Goal: Answer question/provide support: Share knowledge or assist other users

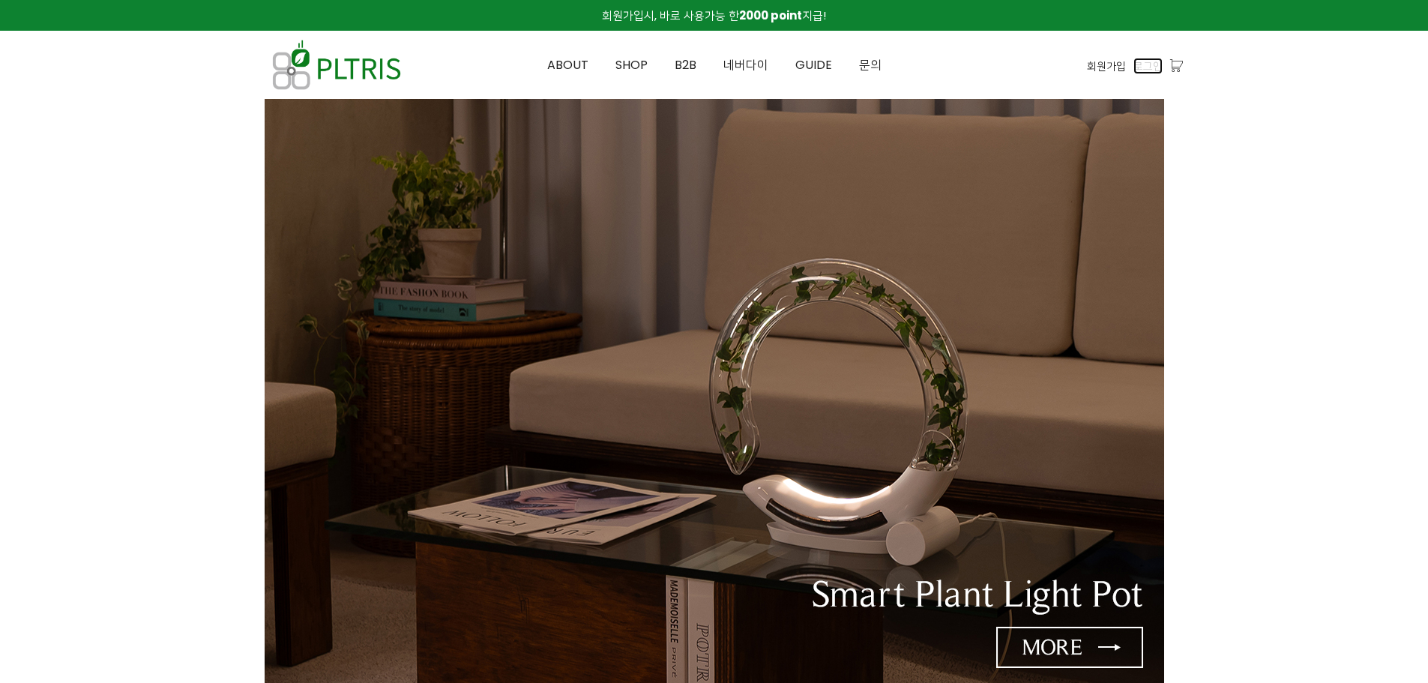
click at [1152, 69] on span "로그인" at bounding box center [1148, 66] width 29 height 16
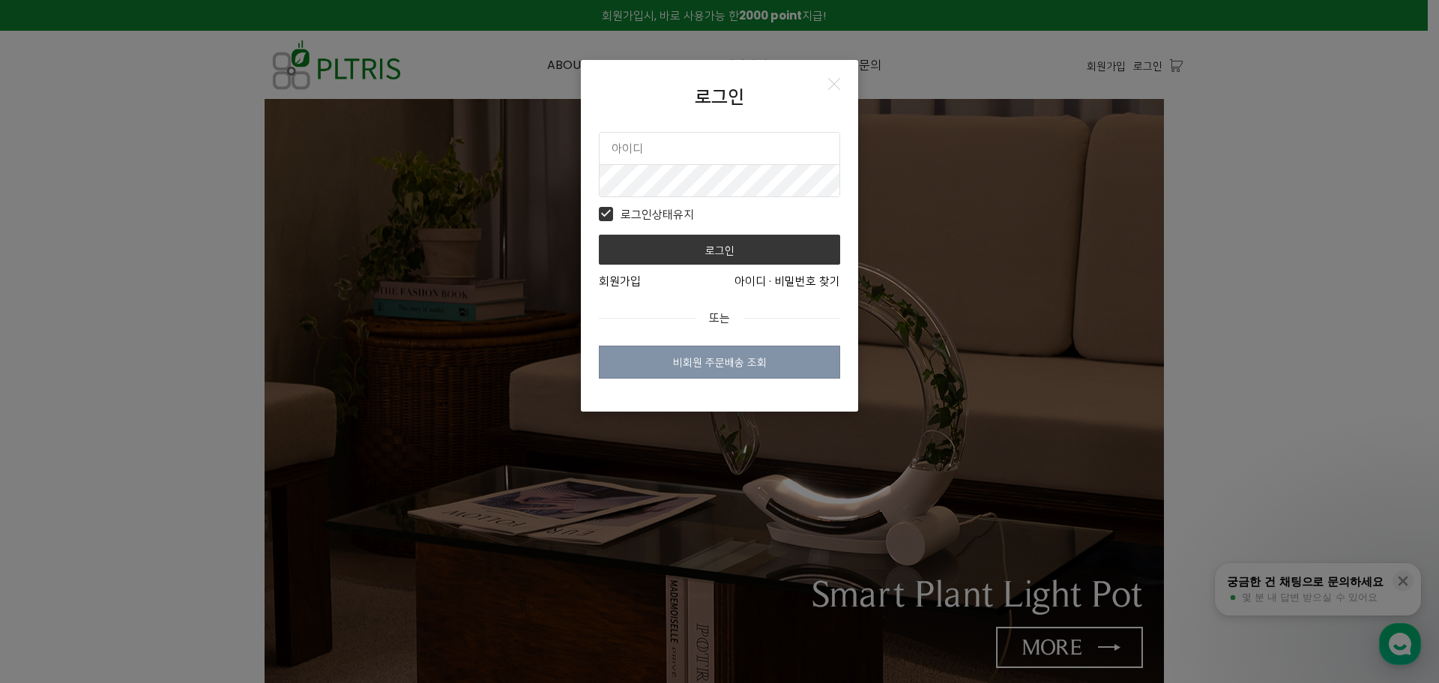
click at [671, 147] on input "text" at bounding box center [720, 148] width 240 height 31
type input "plimsbond"
click at [599, 235] on button "로그인" at bounding box center [719, 250] width 241 height 30
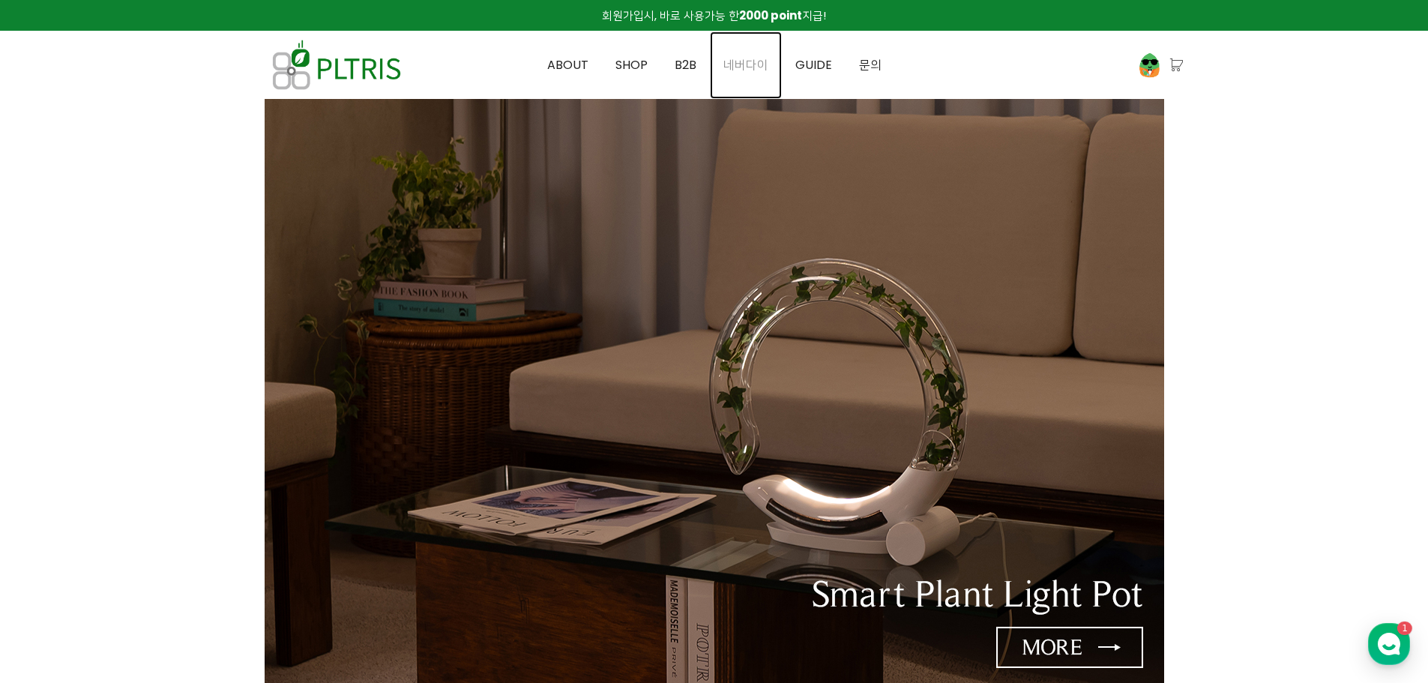
click at [738, 67] on span "네버다이" at bounding box center [745, 64] width 45 height 17
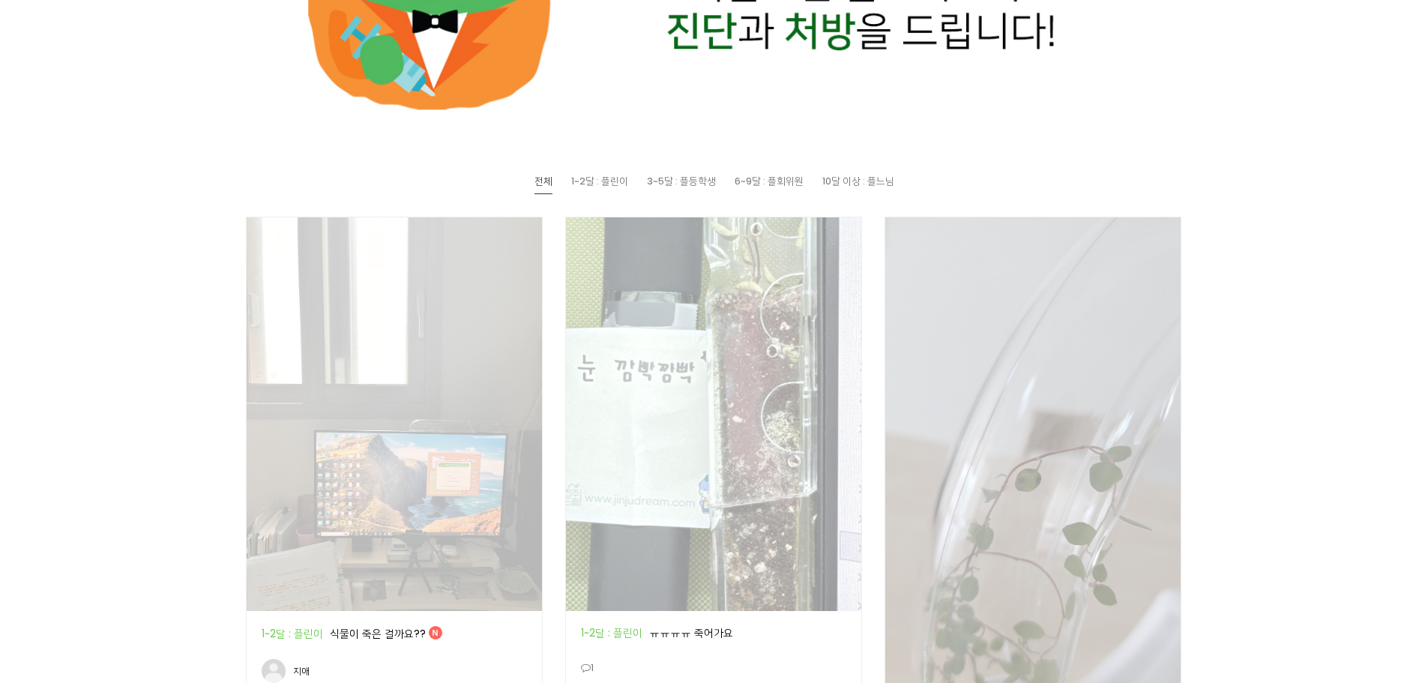
scroll to position [675, 0]
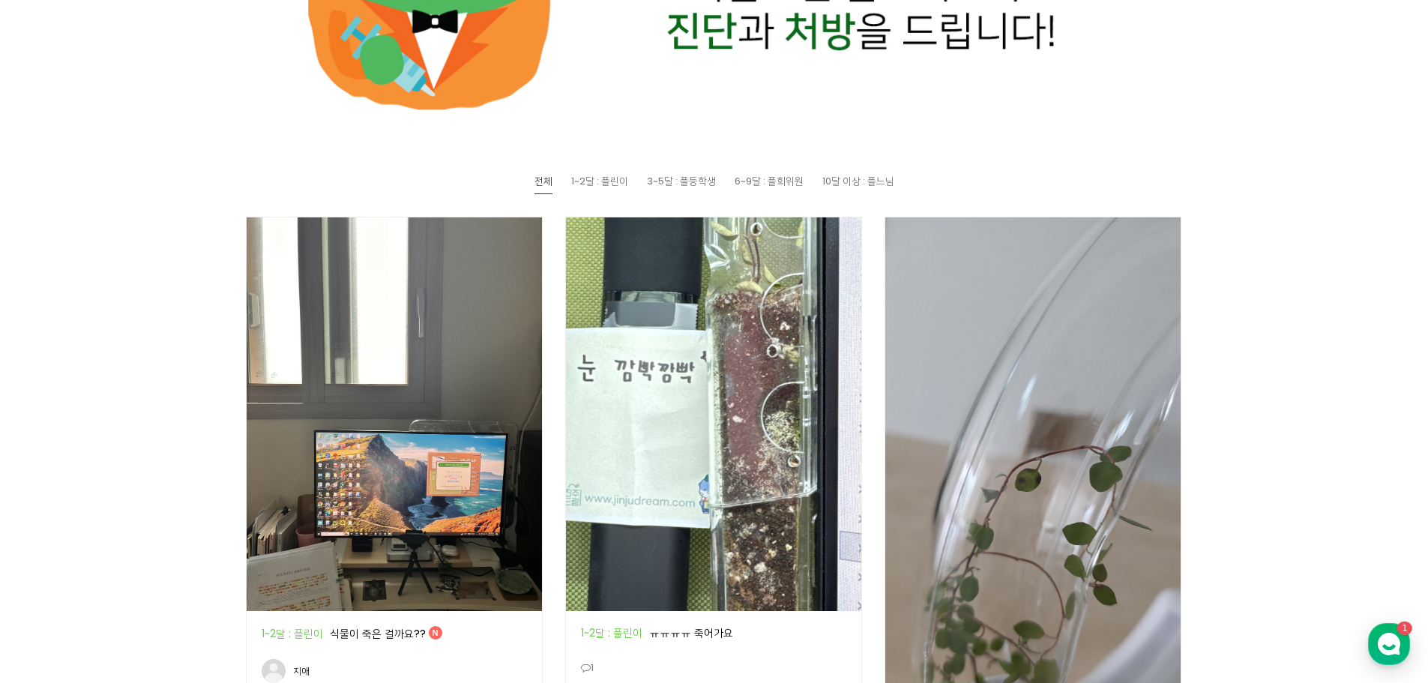
click at [465, 331] on img at bounding box center [394, 414] width 295 height 394
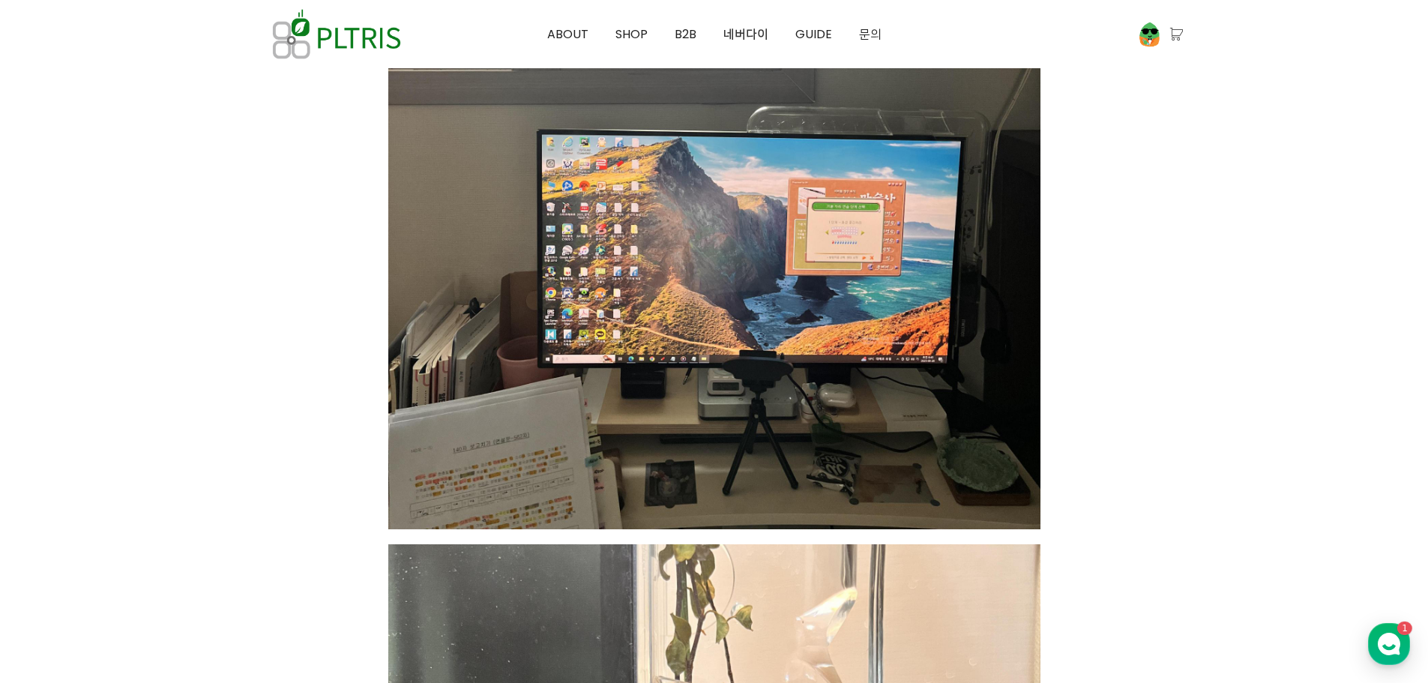
scroll to position [975, 0]
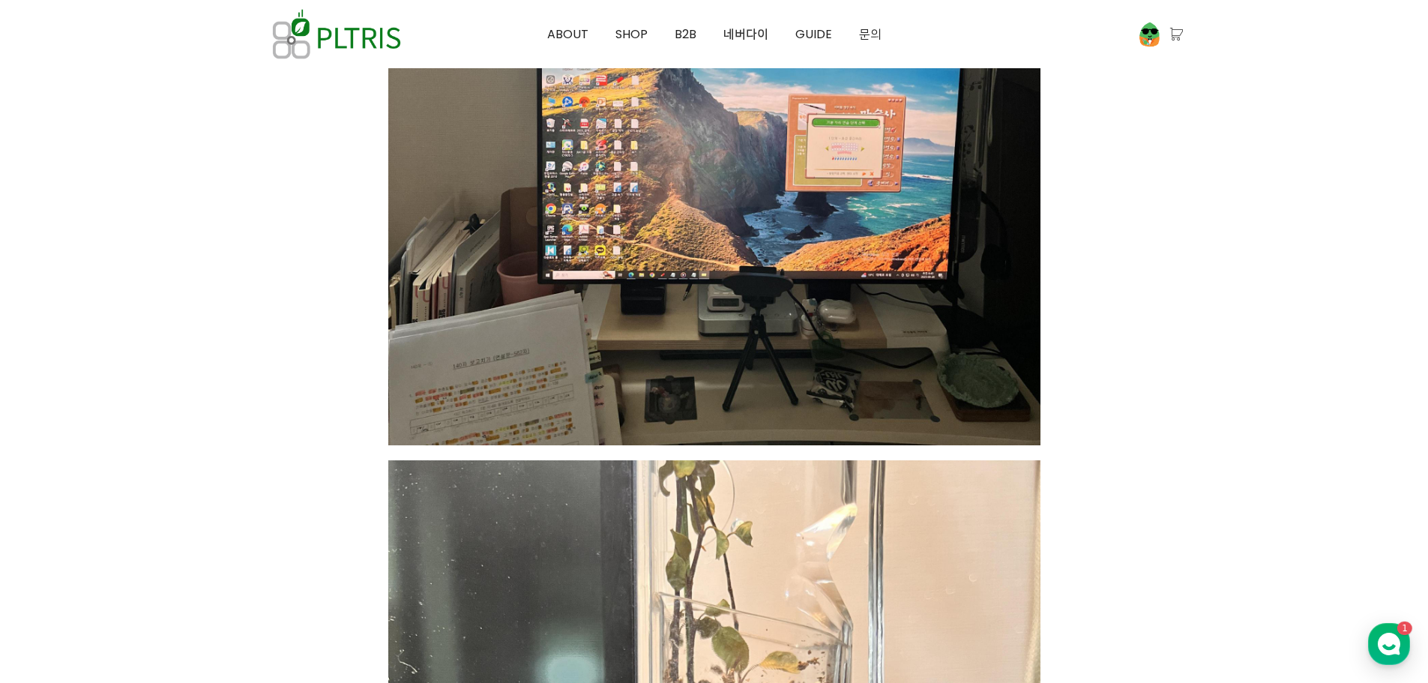
click at [654, 348] on img at bounding box center [714, 11] width 652 height 870
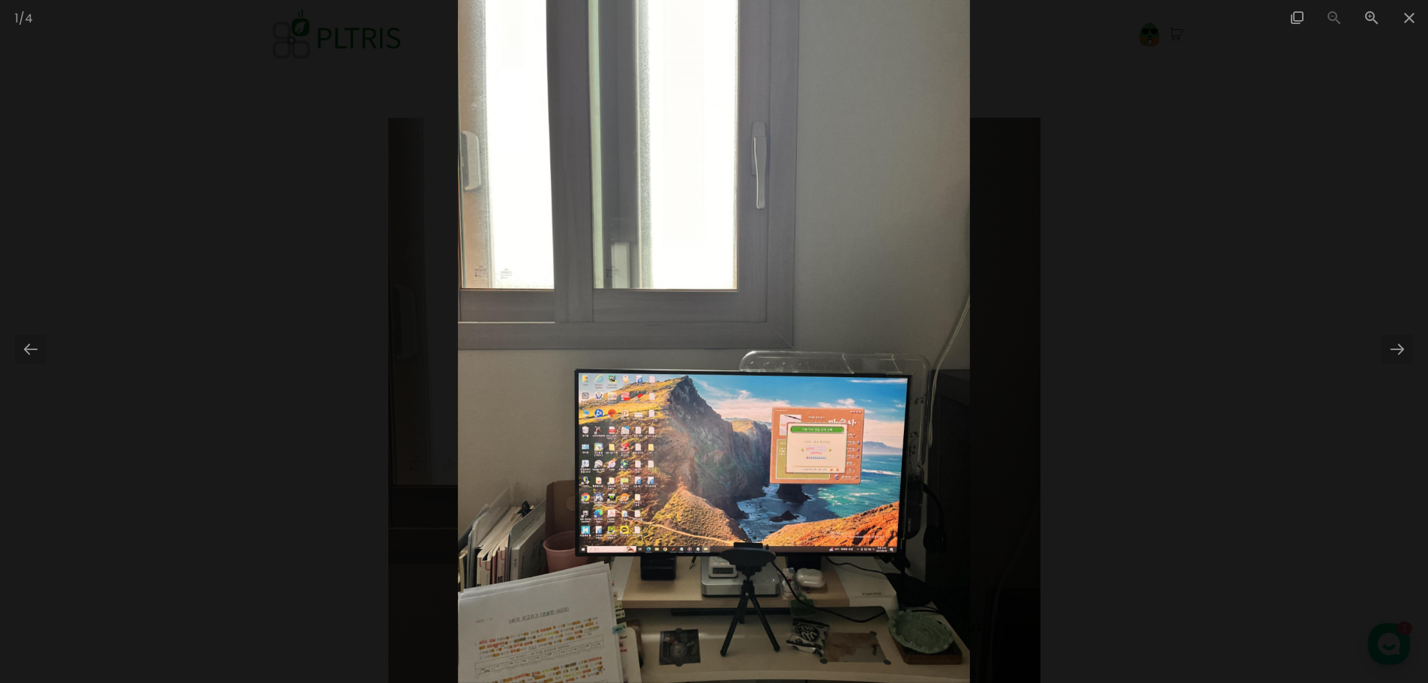
scroll to position [300, 0]
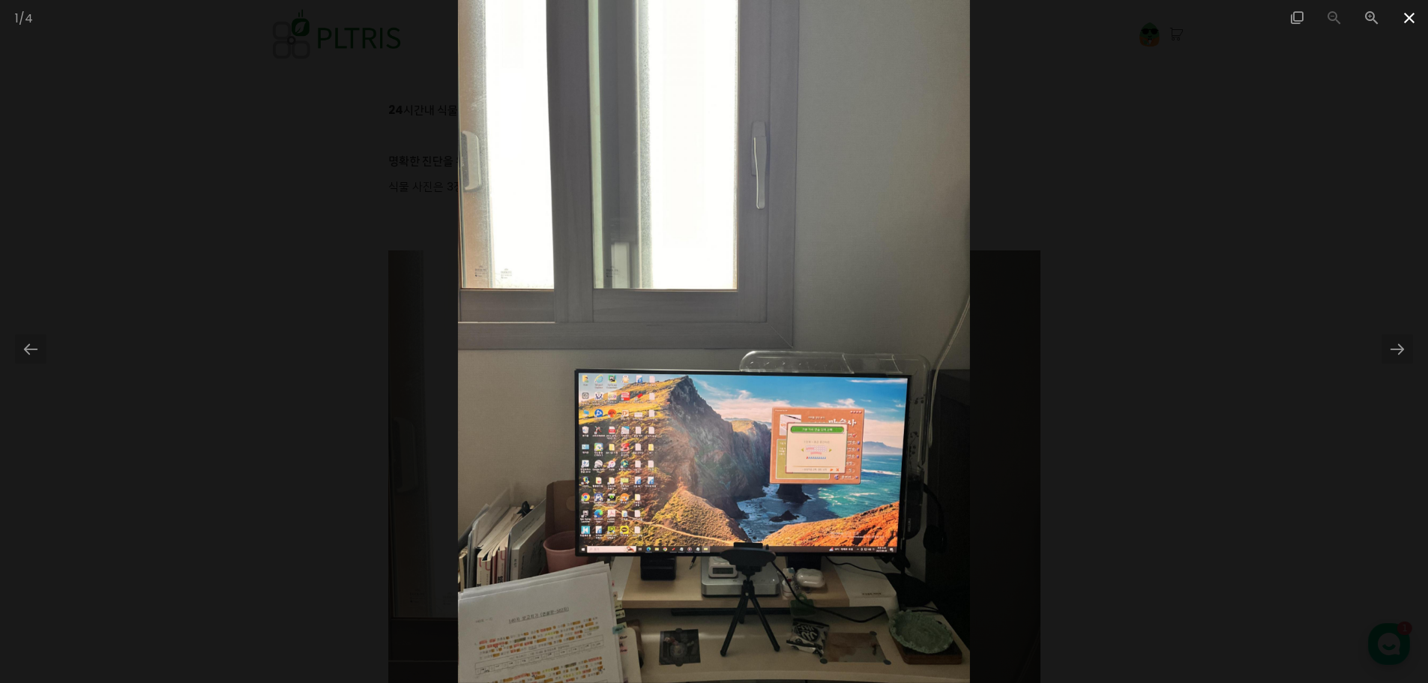
click at [1410, 19] on span at bounding box center [1409, 17] width 37 height 35
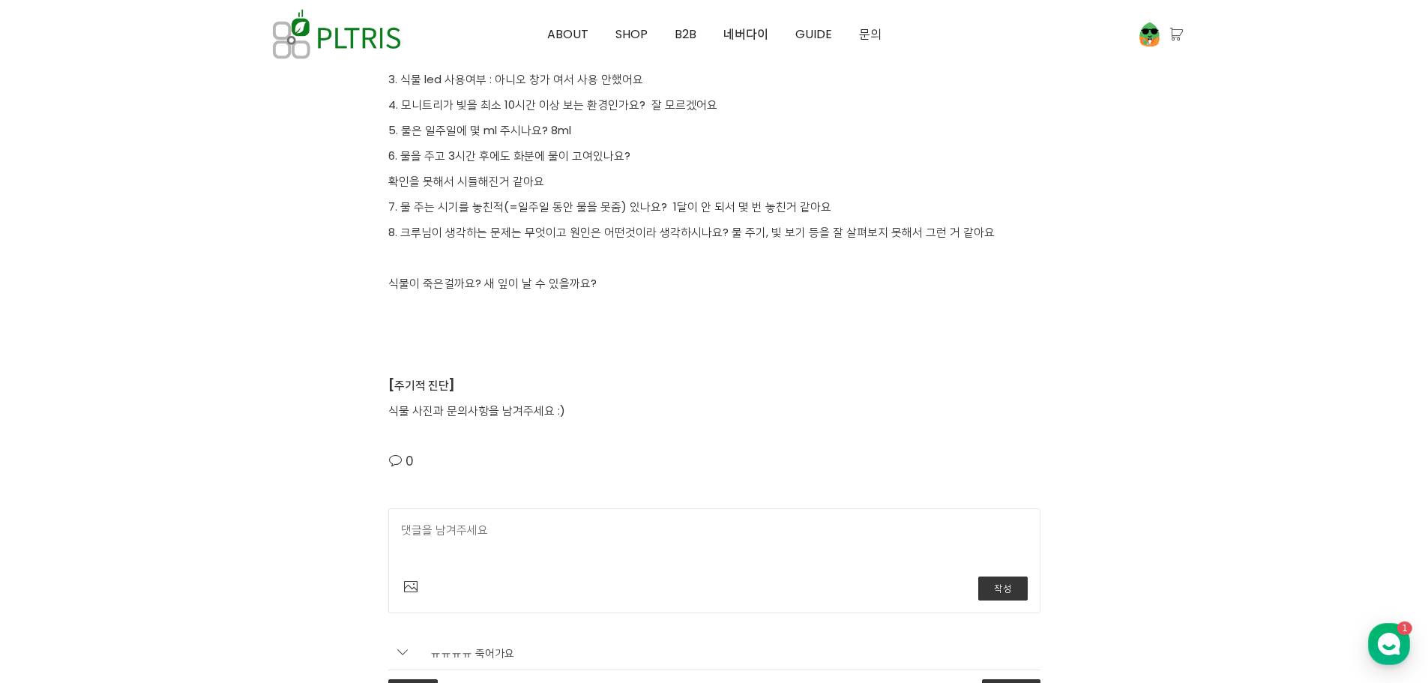
scroll to position [4123, 0]
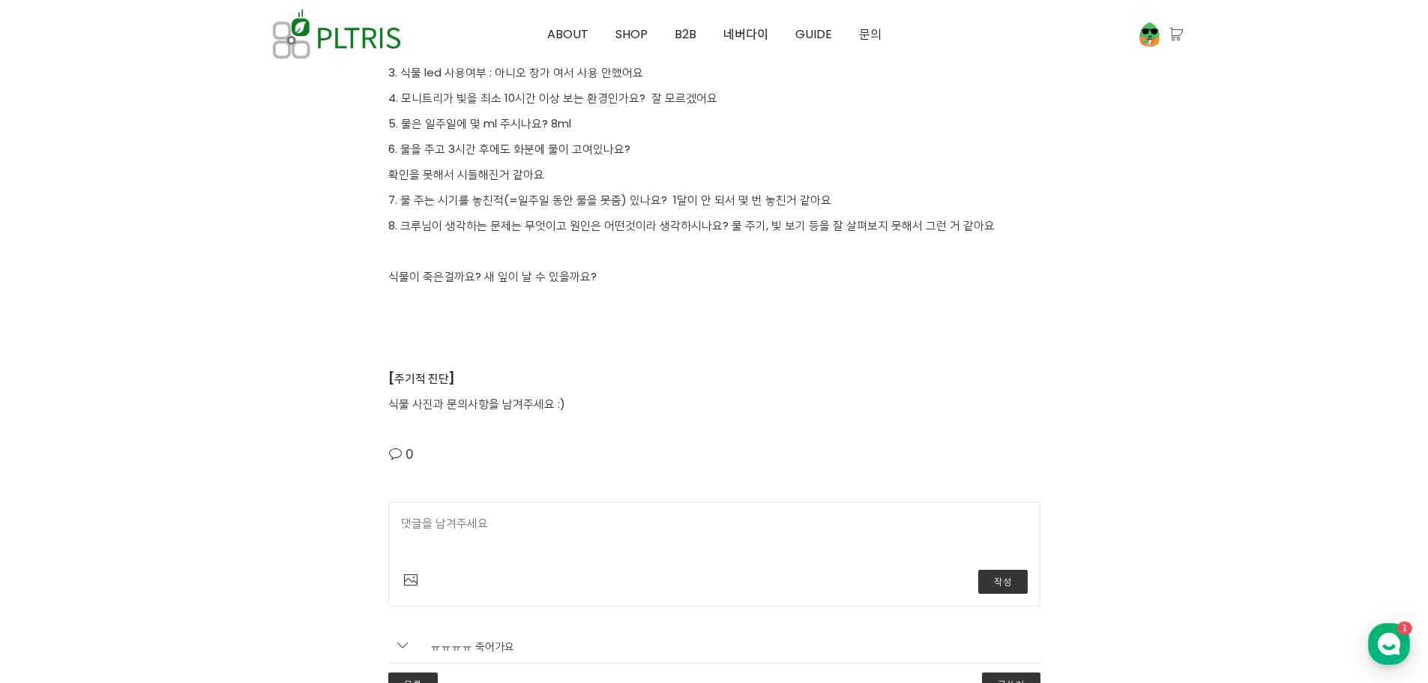
click at [658, 536] on textarea at bounding box center [714, 537] width 627 height 46
type textarea "d"
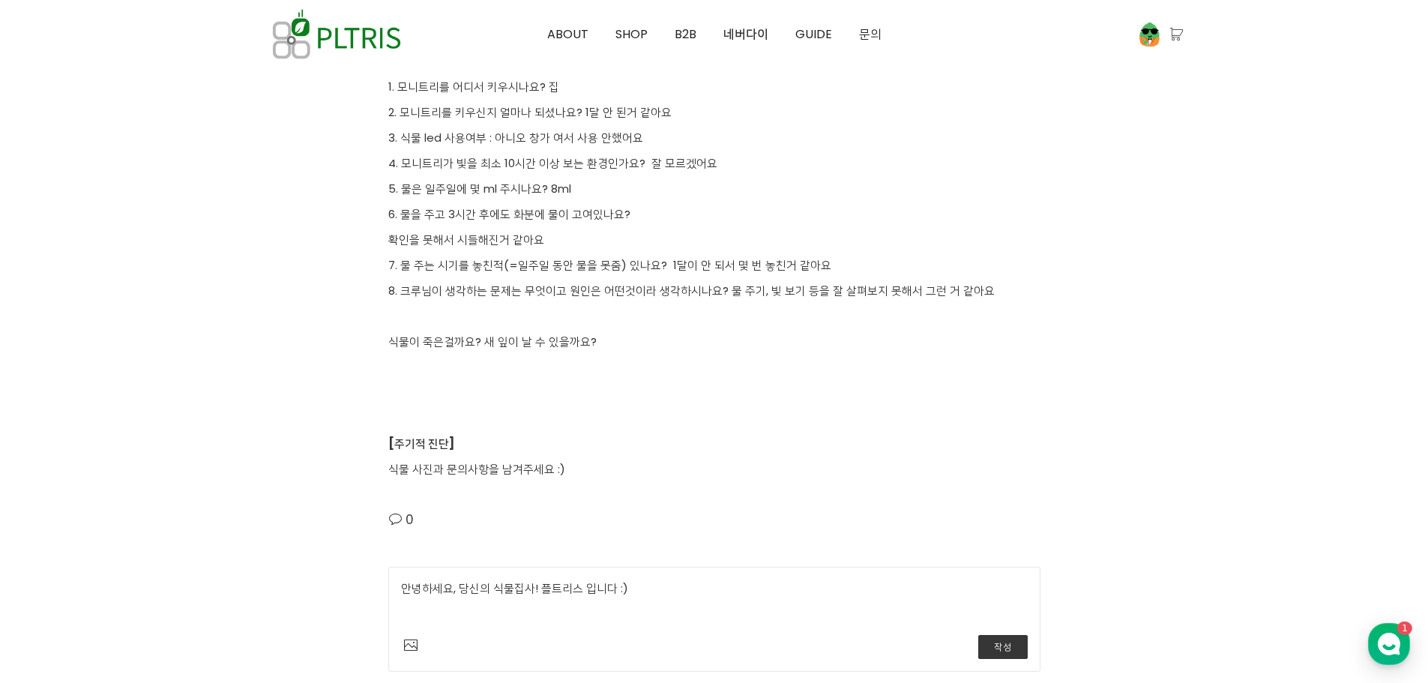
scroll to position [3974, 0]
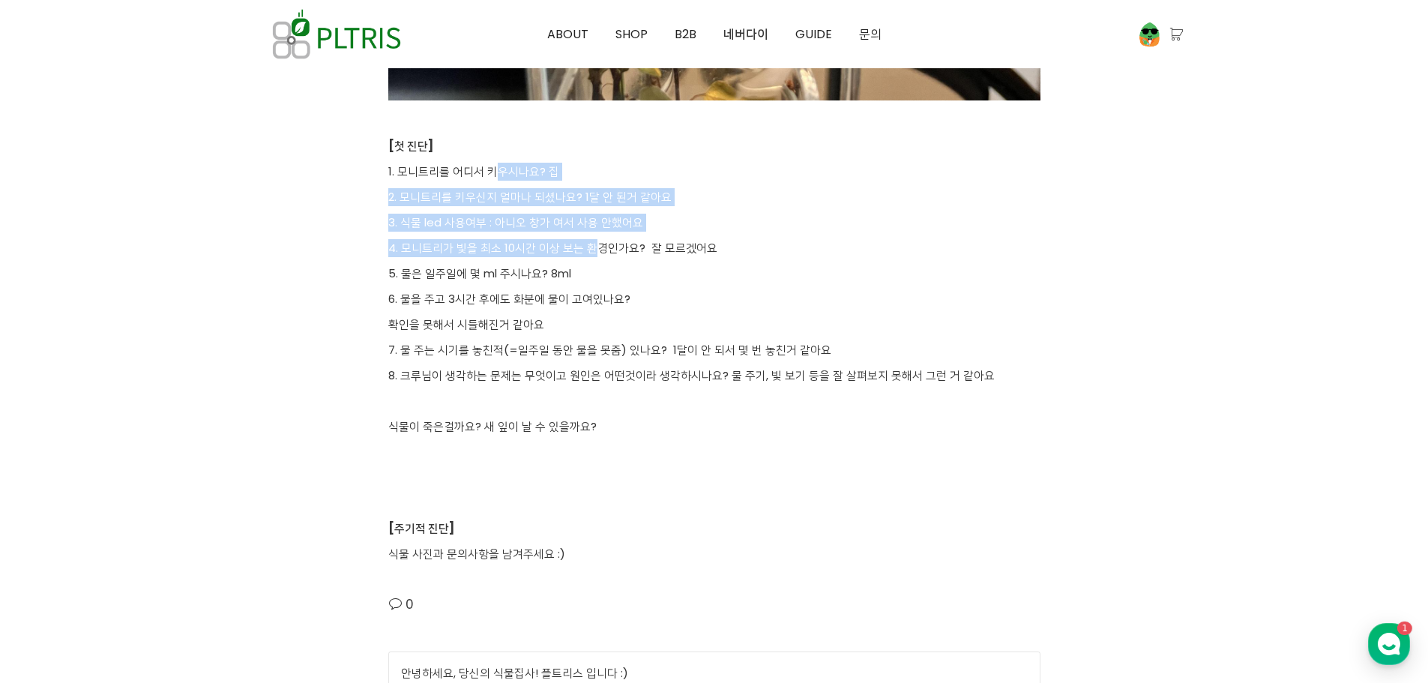
drag, startPoint x: 493, startPoint y: 172, endPoint x: 592, endPoint y: 242, distance: 122.1
click at [592, 242] on p "4. 모니트리가 빛을 최소 10시간 이상 보는 환경인가요? 잘 모르겠어요" at bounding box center [714, 248] width 652 height 18
drag, startPoint x: 604, startPoint y: 247, endPoint x: 524, endPoint y: 191, distance: 97.5
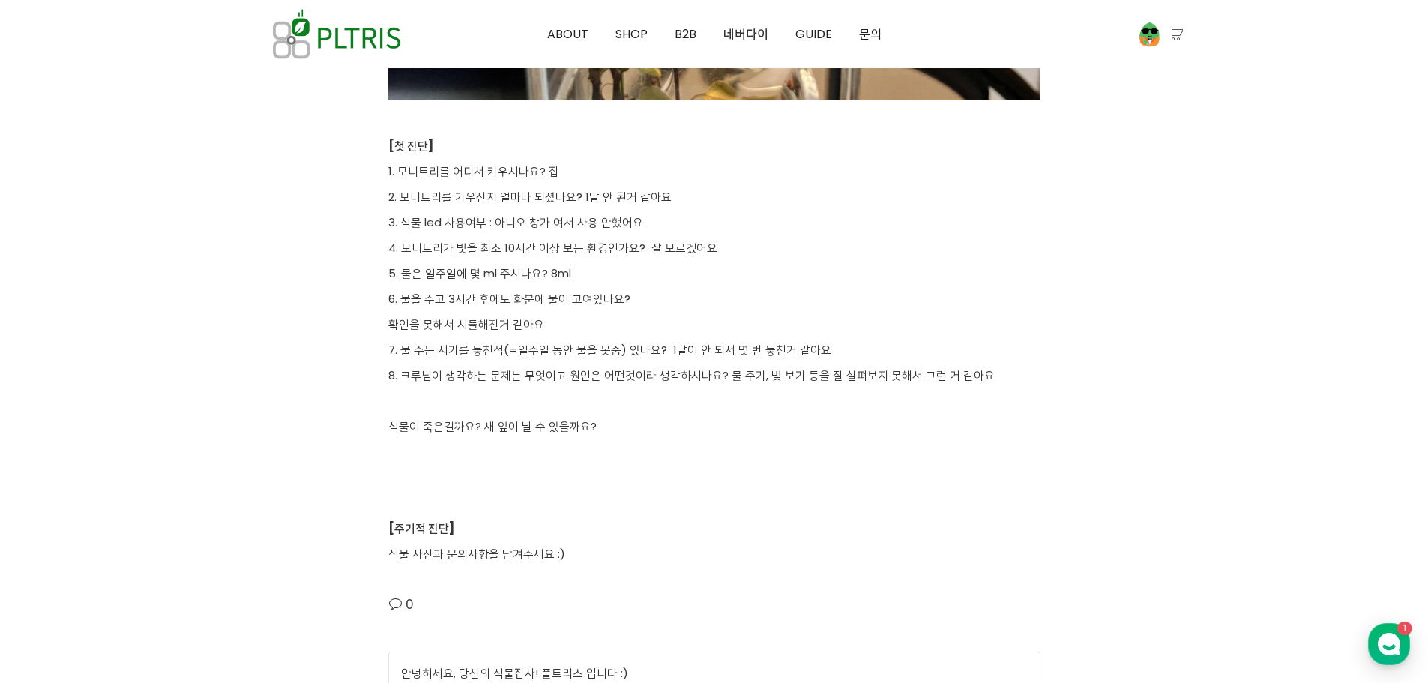
click at [523, 191] on p "2. 모니트리를 키우신지 얼마나 되셨나요? 1달 안 된거 같아요" at bounding box center [714, 197] width 652 height 18
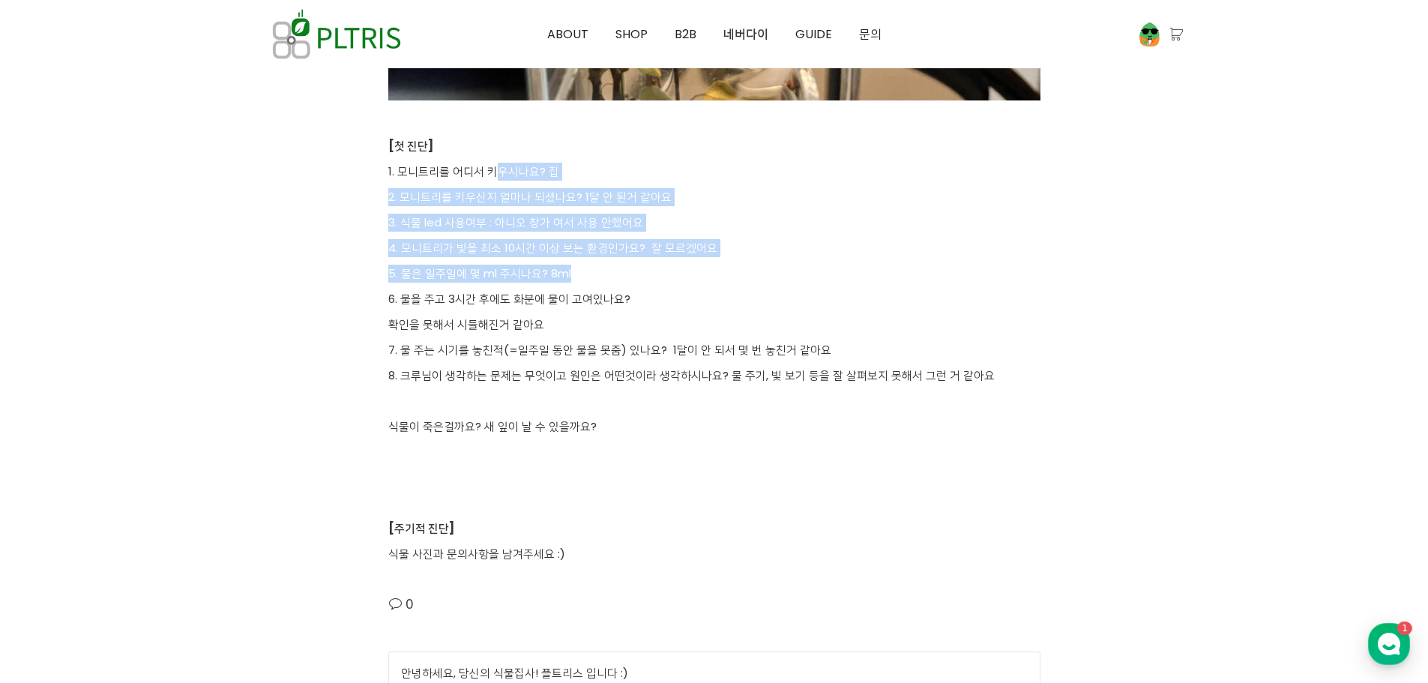
drag, startPoint x: 490, startPoint y: 163, endPoint x: 586, endPoint y: 263, distance: 137.9
drag, startPoint x: 586, startPoint y: 263, endPoint x: 594, endPoint y: 284, distance: 22.6
drag, startPoint x: 594, startPoint y: 286, endPoint x: 517, endPoint y: 182, distance: 129.3
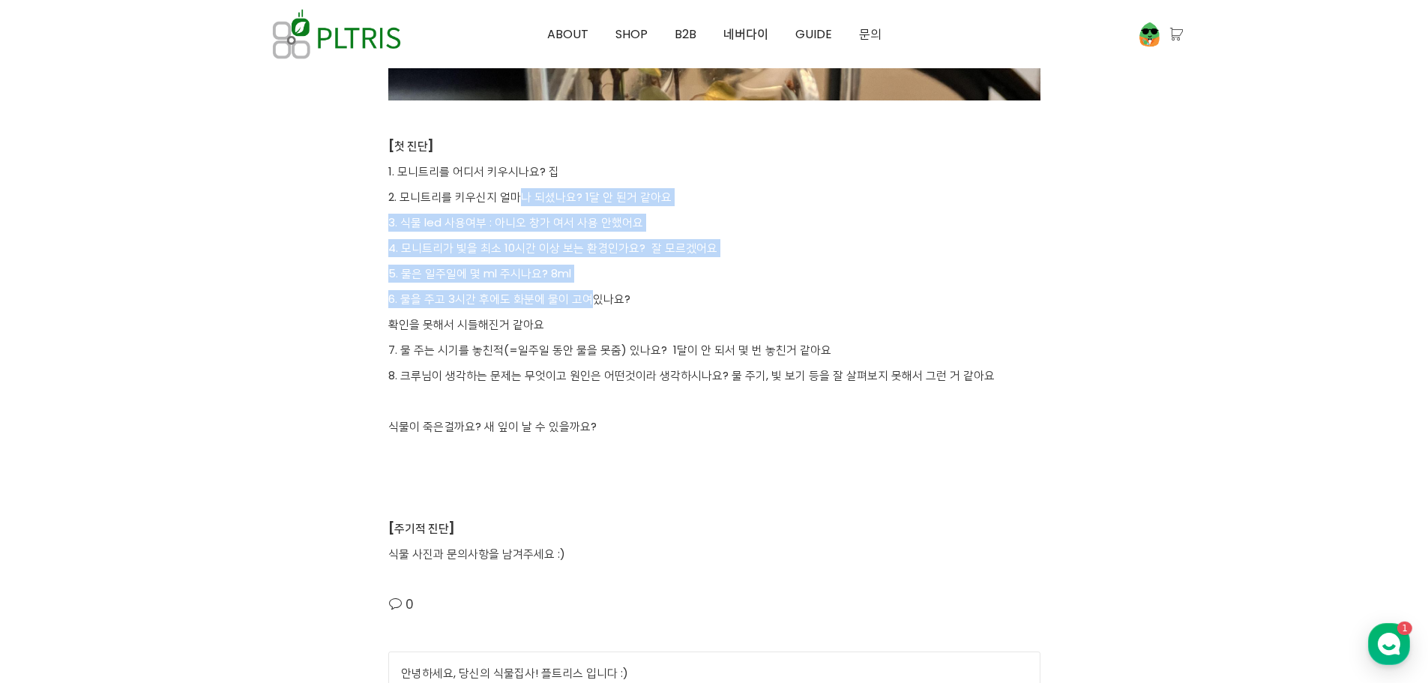
drag, startPoint x: 517, startPoint y: 182, endPoint x: 504, endPoint y: 172, distance: 16.6
drag, startPoint x: 493, startPoint y: 170, endPoint x: 586, endPoint y: 289, distance: 150.6
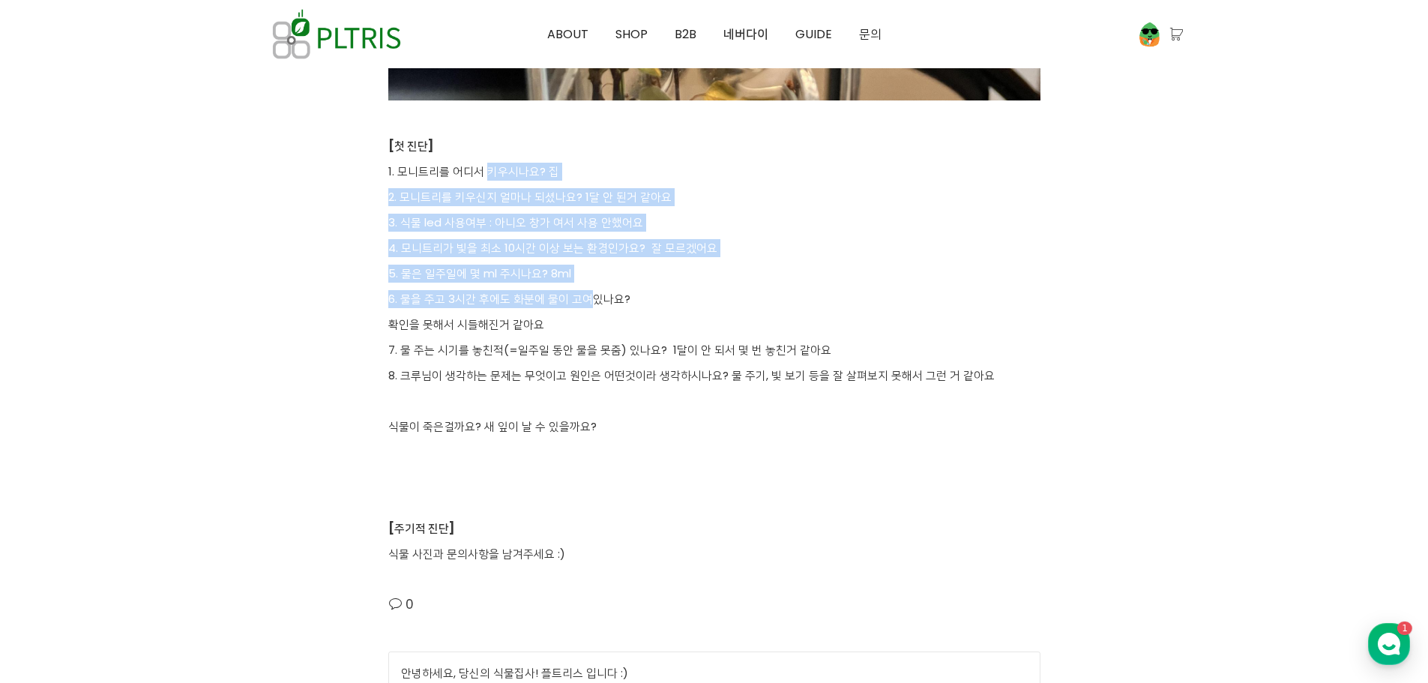
drag, startPoint x: 616, startPoint y: 286, endPoint x: 516, endPoint y: 190, distance: 137.9
click at [516, 190] on p "2. 모니트리를 키우신지 얼마나 되셨나요? 1달 안 된거 같아요" at bounding box center [714, 197] width 652 height 18
drag, startPoint x: 473, startPoint y: 165, endPoint x: 577, endPoint y: 274, distance: 150.6
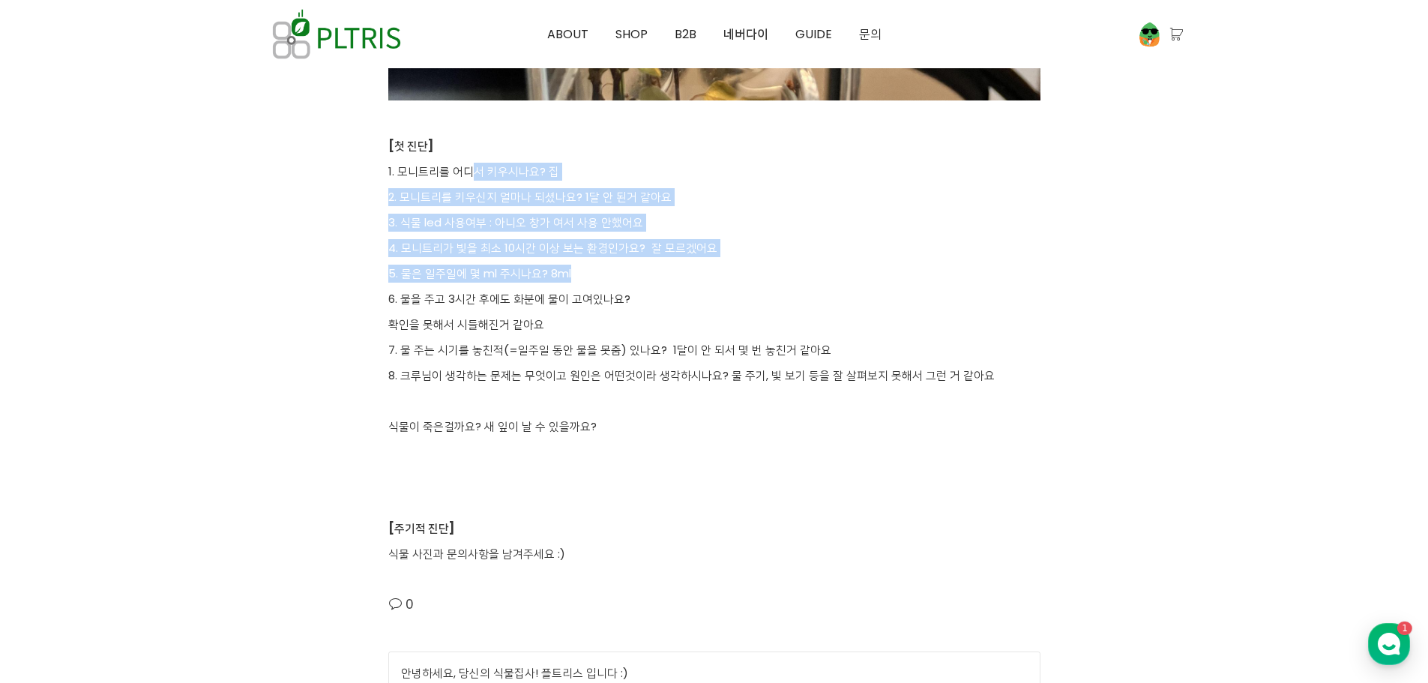
click at [577, 274] on p "5. 물은 일주일에 몇 ml 주시나요? 8ml" at bounding box center [714, 274] width 652 height 18
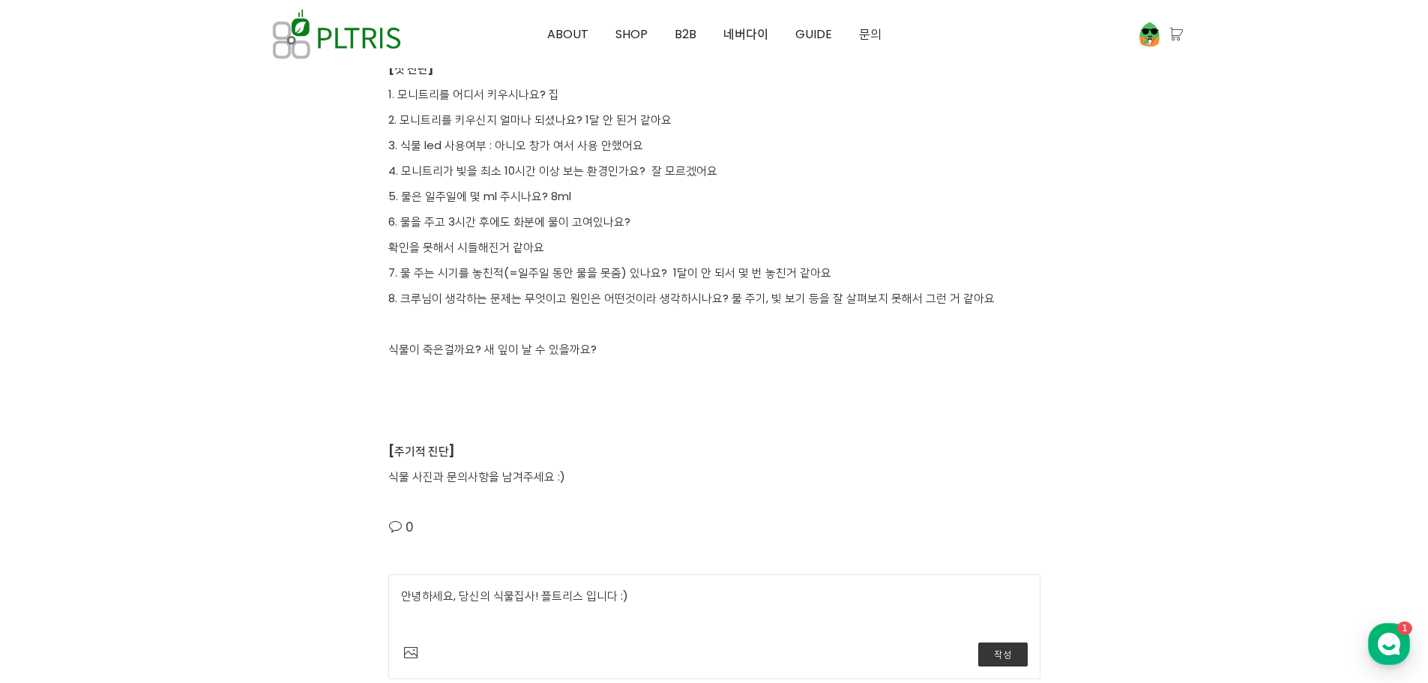
scroll to position [4198, 0]
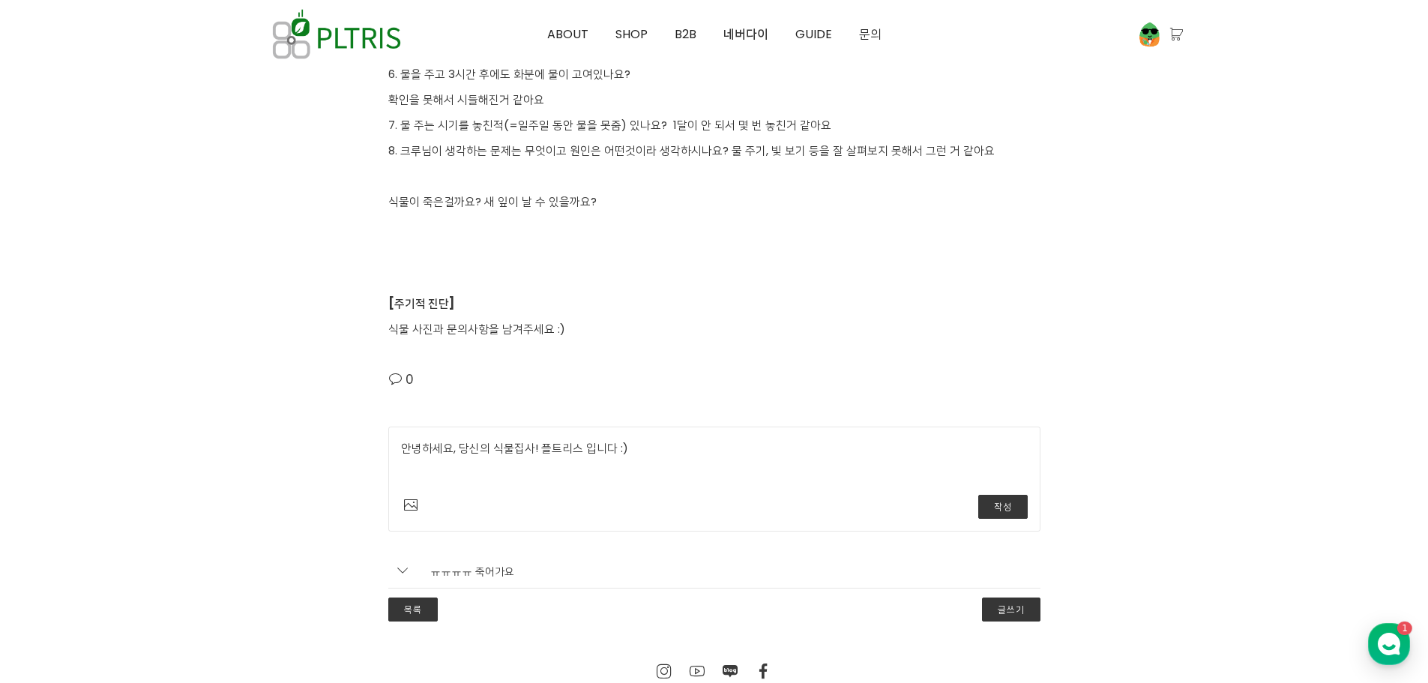
click at [702, 465] on textarea "안녕하세요, 당신의 식물집사! 플트리스 입니다 :)" at bounding box center [714, 462] width 627 height 46
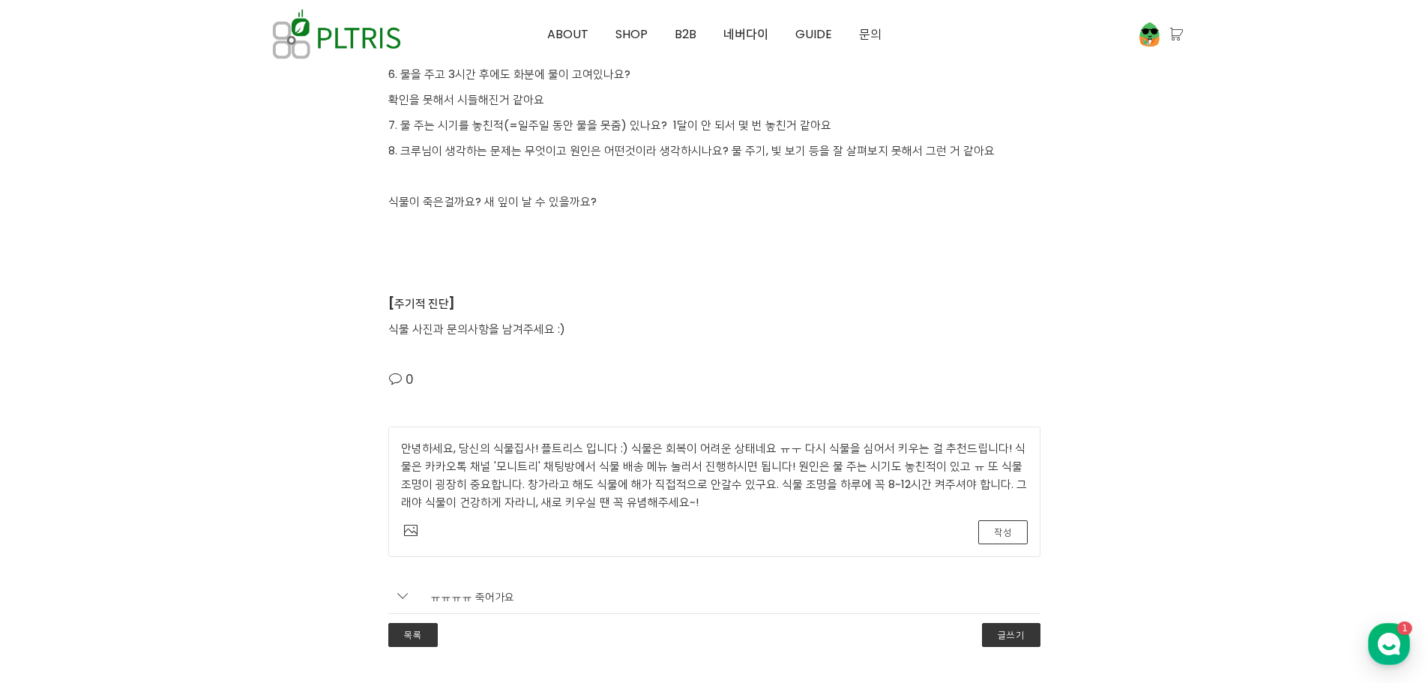
type textarea "안녕하세요, 당신의 식물집사! 플트리스 입니다 :) 식물은 회복이 어려운 상태네요 ㅠㅜ 다시 식물을 심어서 키우는 걸 추천드립니다! 식물은 카…"
click at [995, 533] on button "작성" at bounding box center [1002, 532] width 49 height 24
